Goal: Information Seeking & Learning: Find specific fact

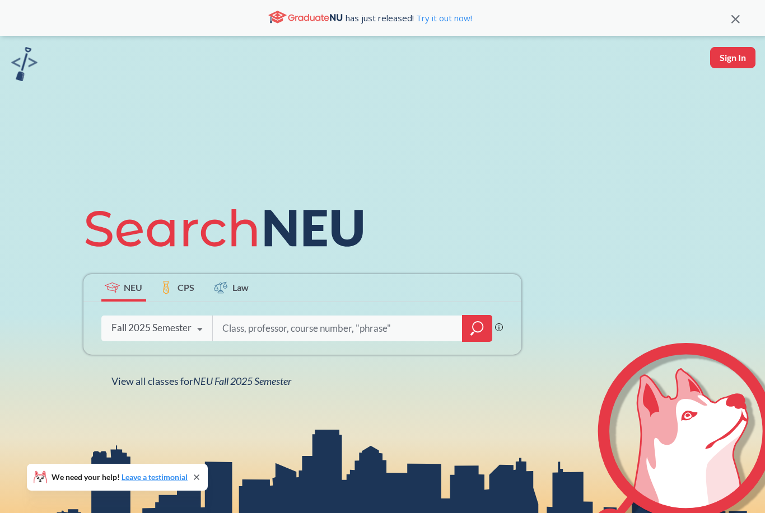
click at [340, 340] on input "search" at bounding box center [337, 329] width 233 height 24
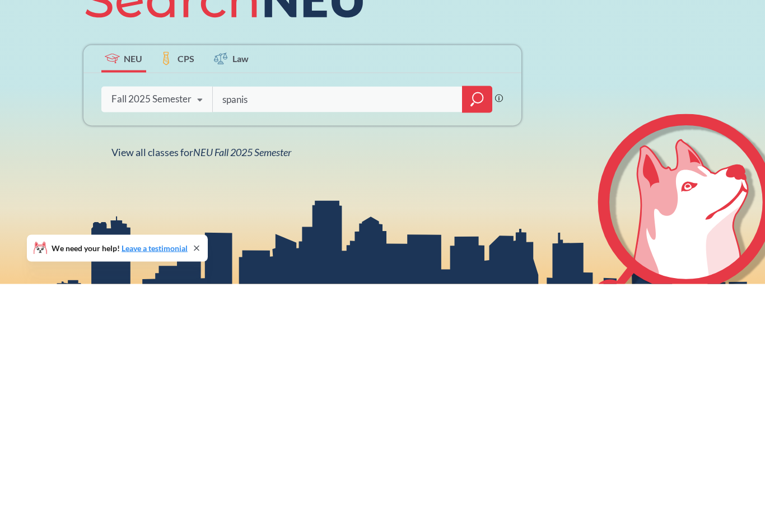
type input "spanish"
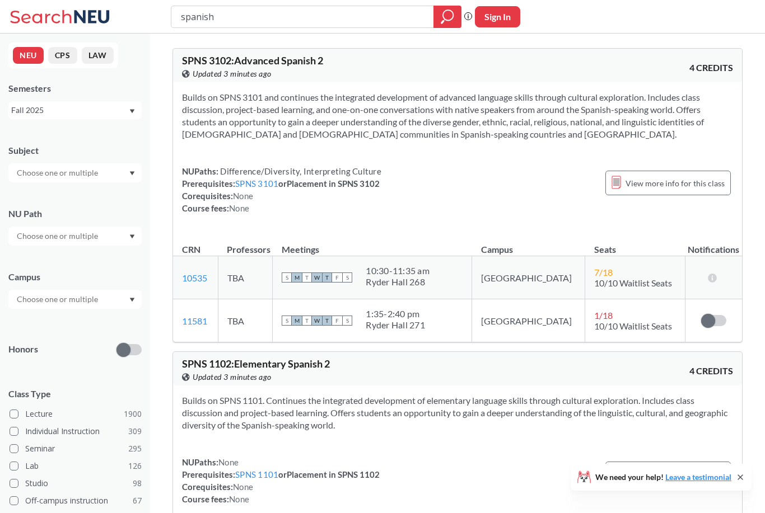
click at [377, 26] on input "spanish" at bounding box center [303, 16] width 246 height 19
type input "s"
type input "italian"
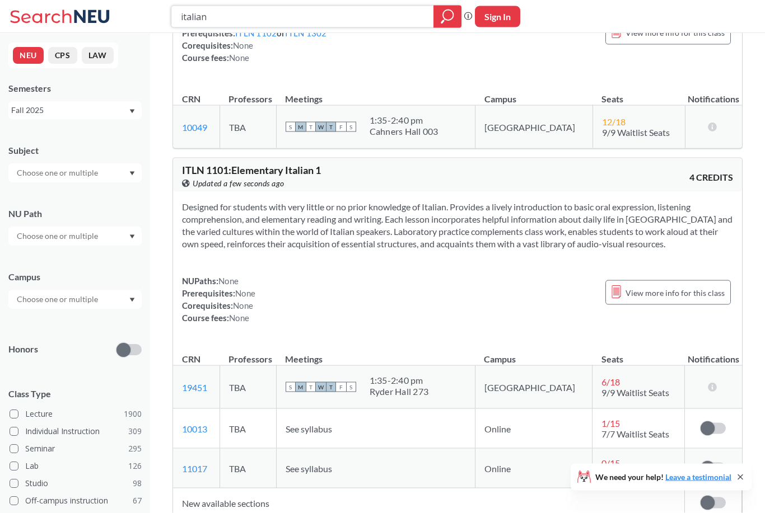
scroll to position [624, 0]
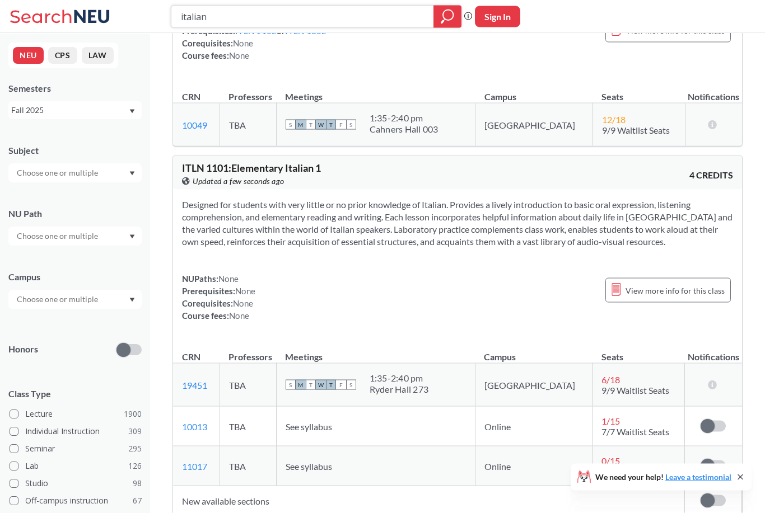
click at [406, 16] on input "italian" at bounding box center [303, 16] width 246 height 19
type input "i"
type input "german"
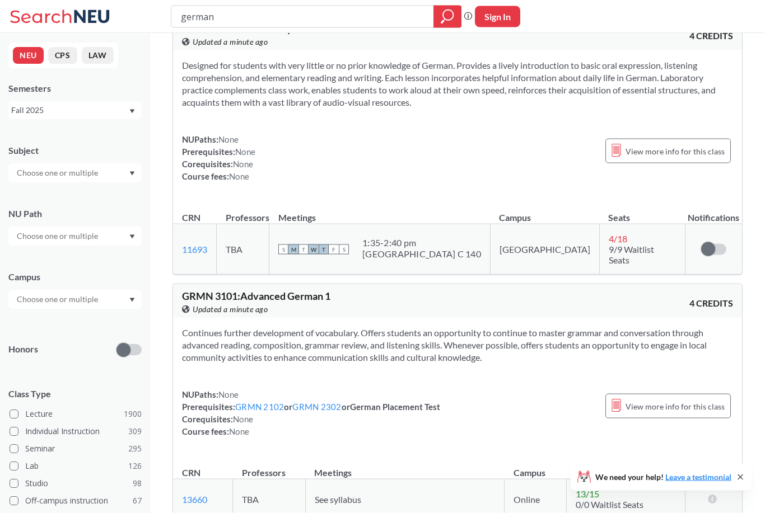
scroll to position [511, 0]
click at [372, 22] on input "german" at bounding box center [303, 16] width 246 height 19
type input "g"
